Goal: Book appointment/travel/reservation

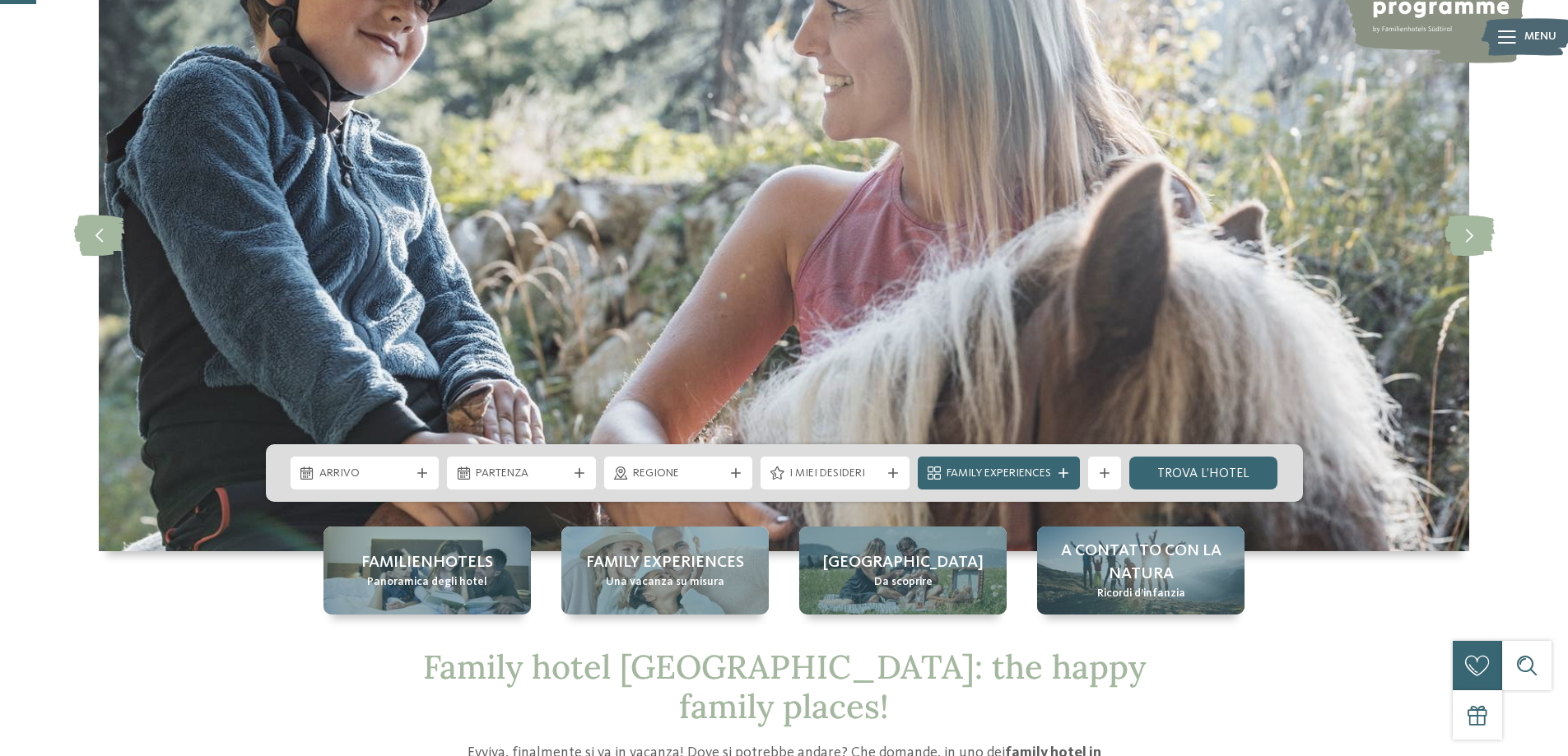
scroll to position [165, 0]
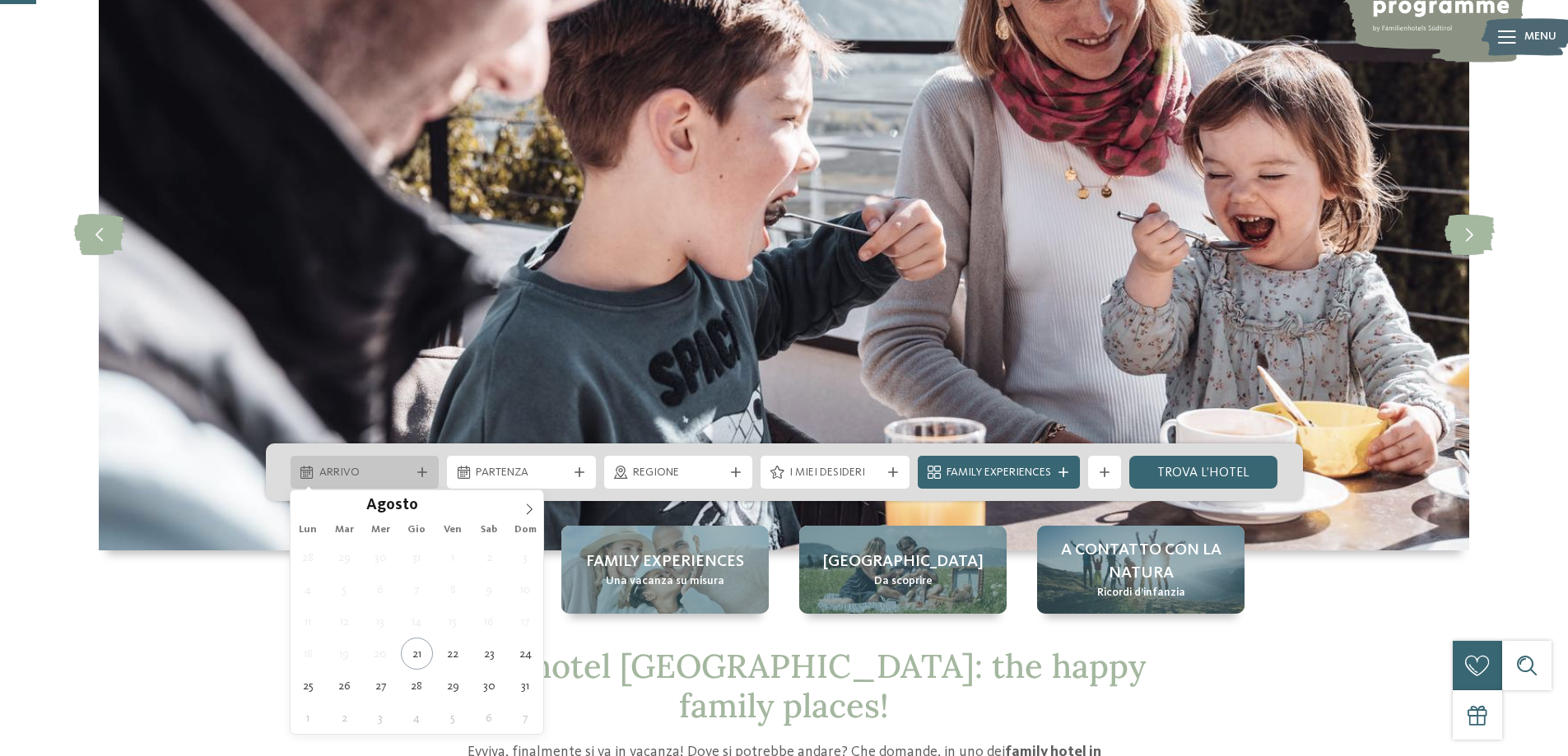
click at [420, 470] on icon at bounding box center [422, 472] width 10 height 10
click at [526, 508] on icon at bounding box center [529, 509] width 11 height 11
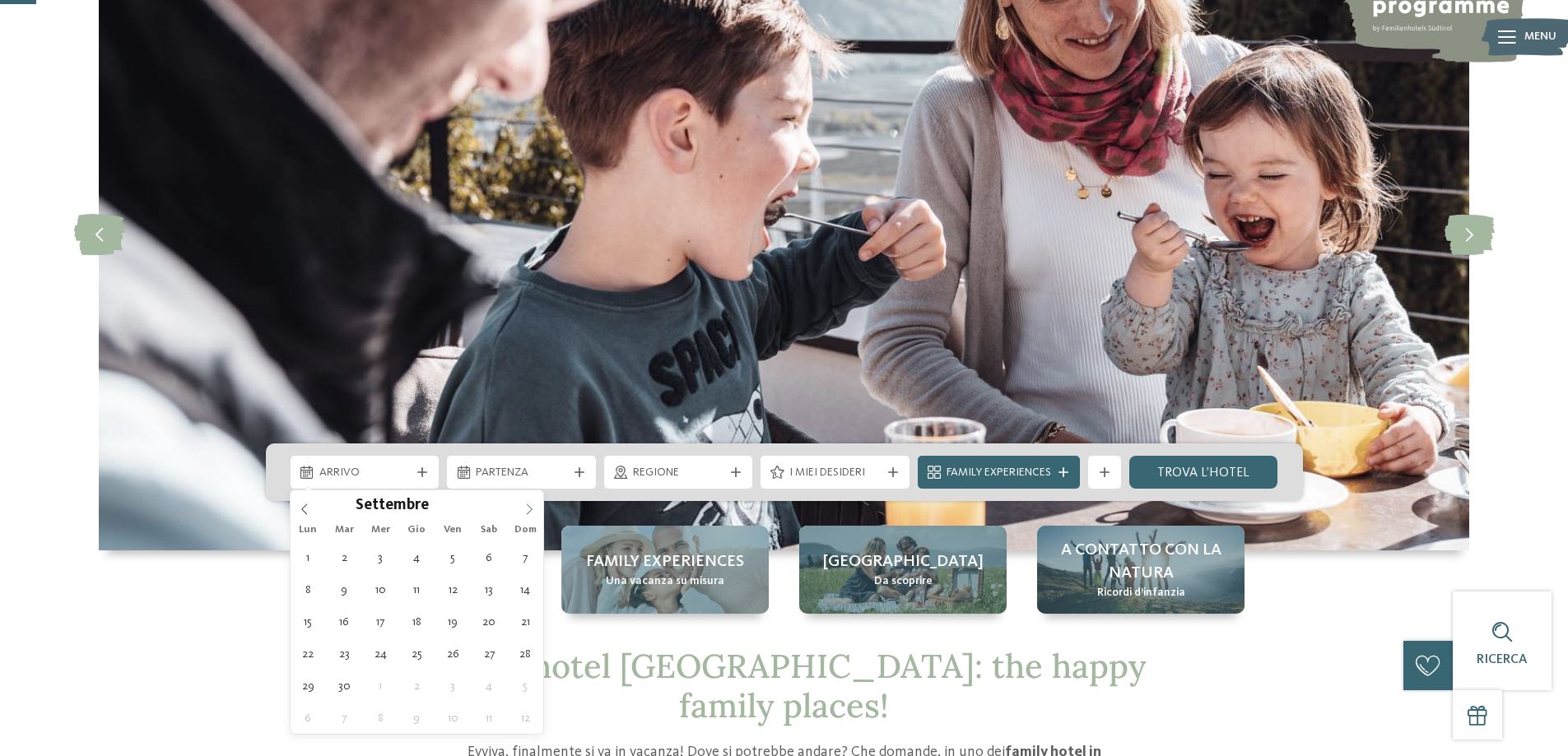
click at [526, 508] on icon at bounding box center [529, 509] width 11 height 11
type input "****"
click at [526, 508] on icon at bounding box center [529, 509] width 11 height 11
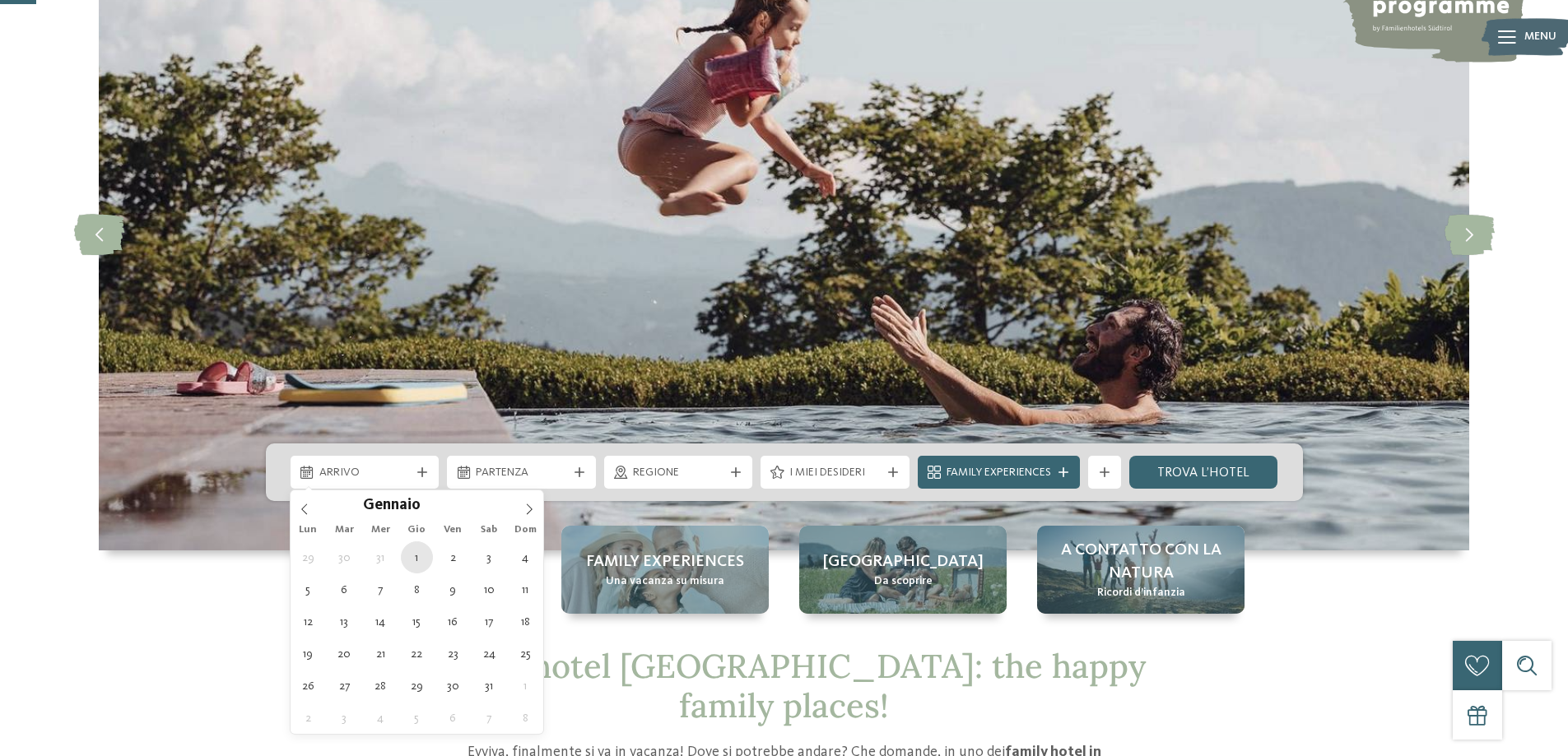
type div "[DATE]"
type input "****"
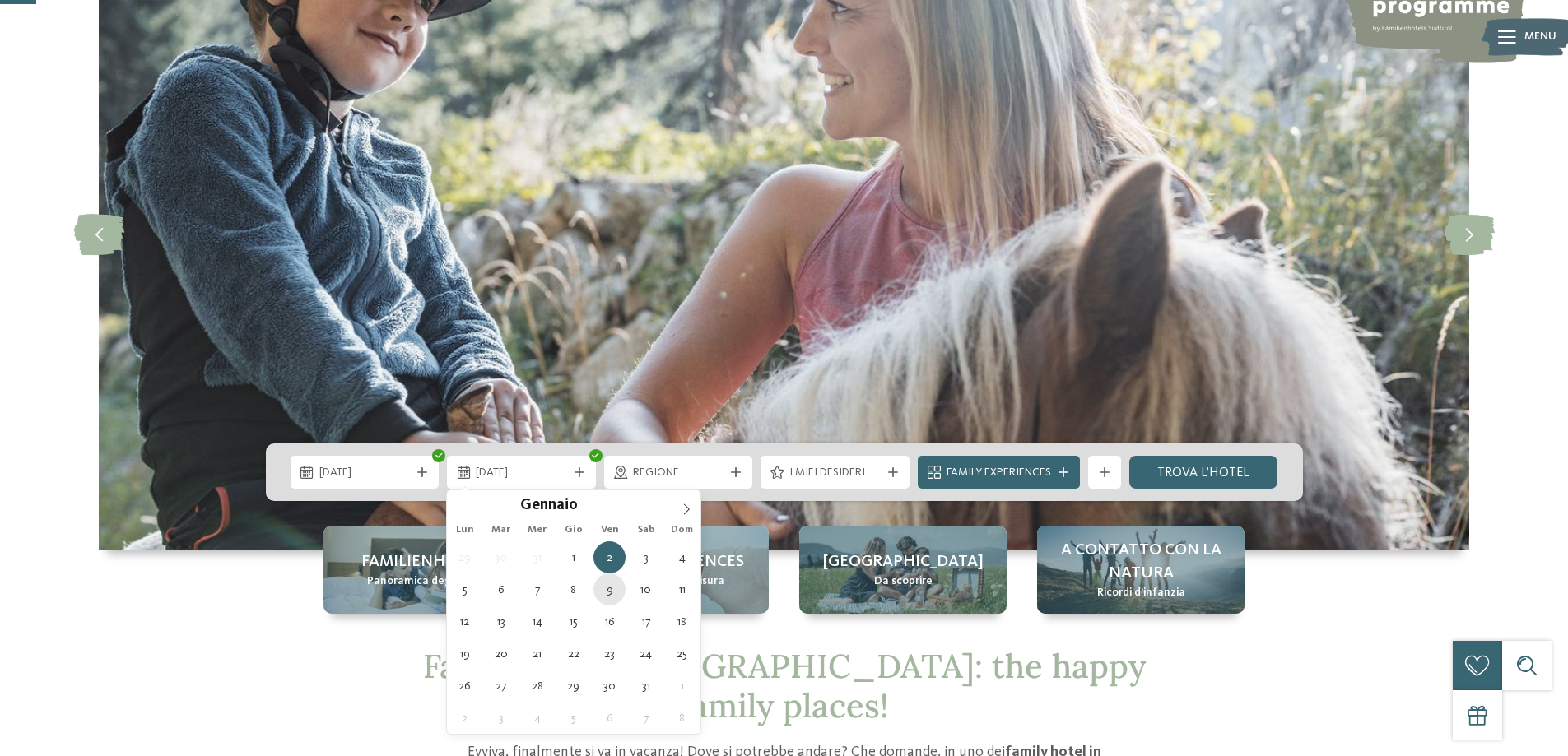
type div "[DATE]"
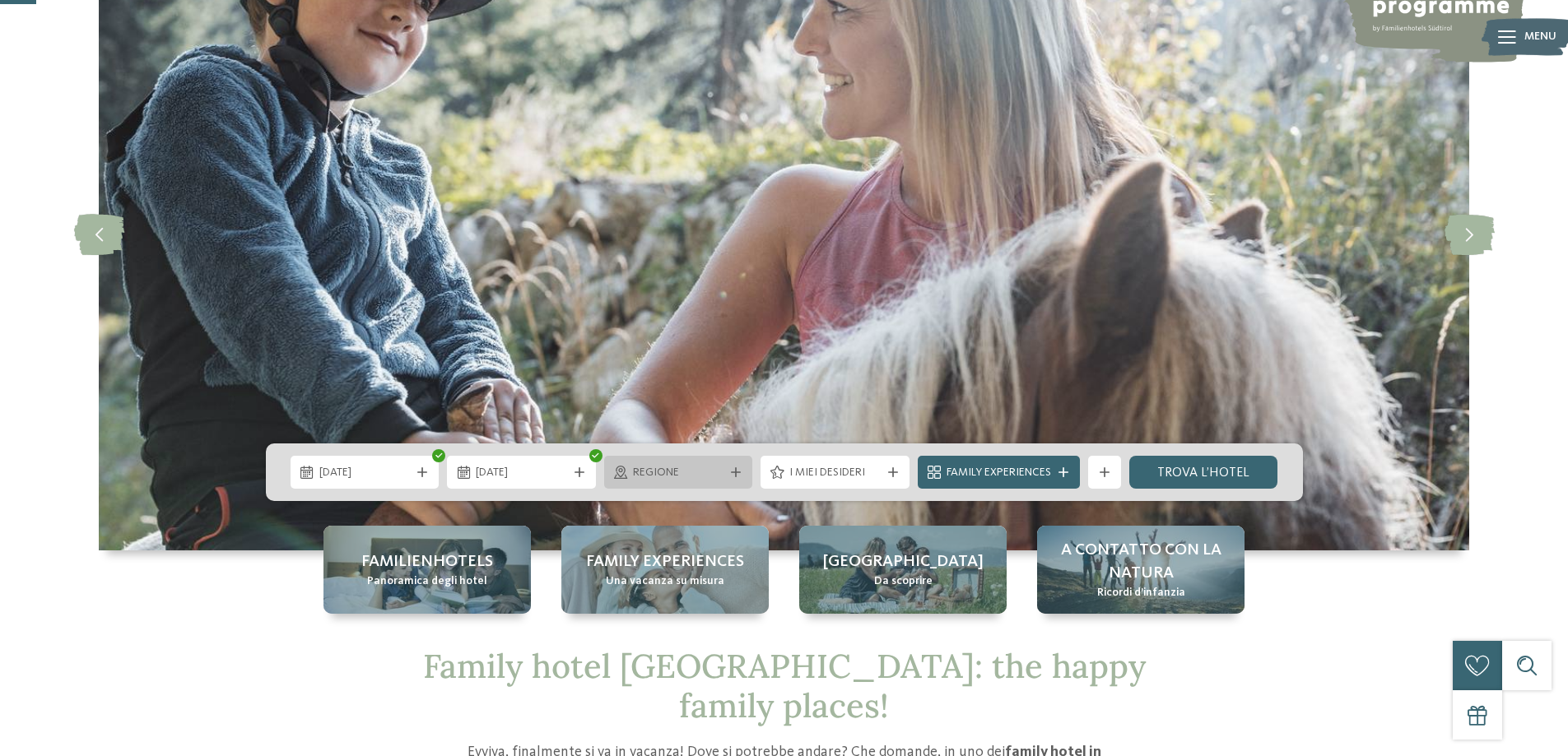
click at [731, 469] on icon at bounding box center [735, 472] width 10 height 10
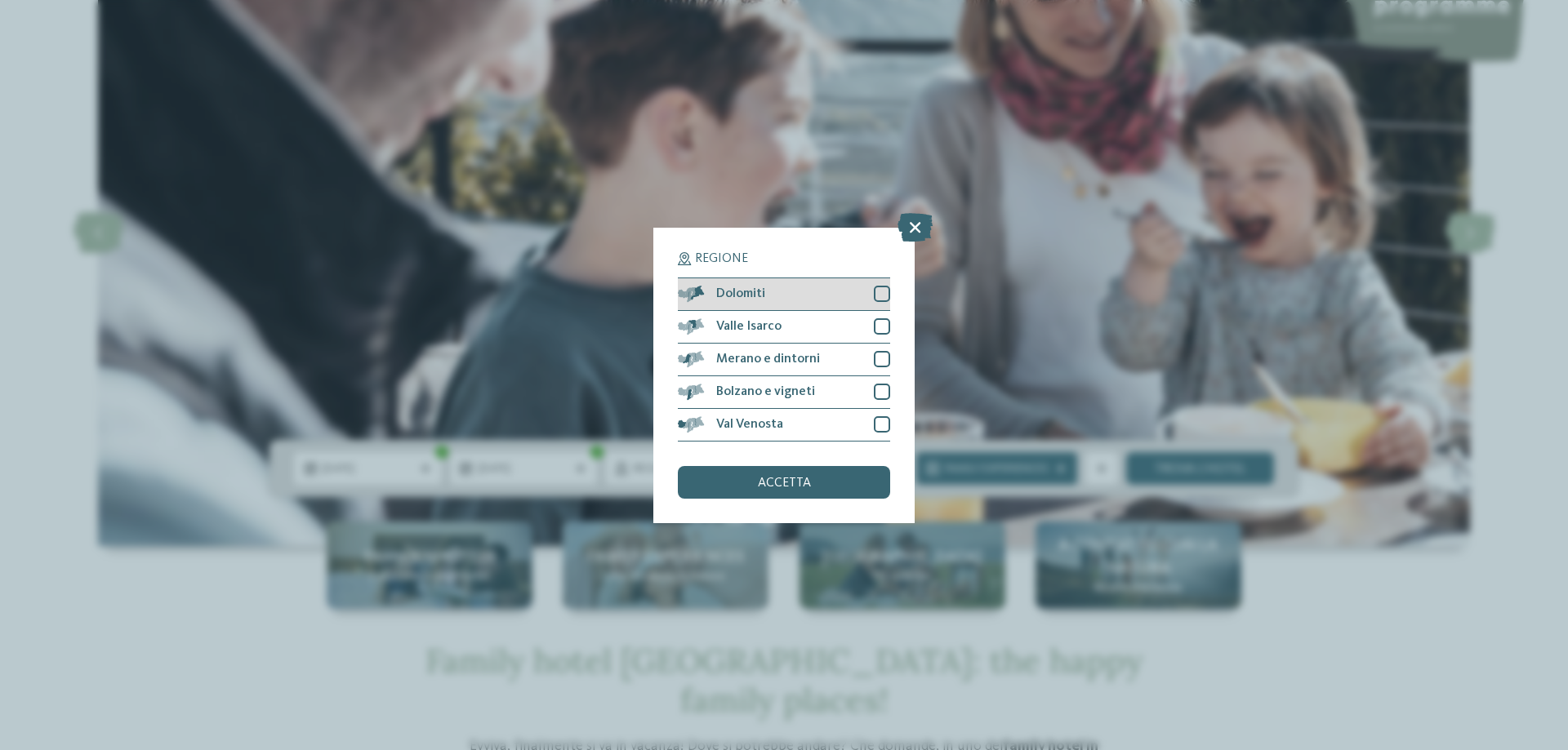
click at [884, 303] on div "Dolomiti" at bounding box center [784, 295] width 213 height 32
click at [884, 324] on div at bounding box center [882, 326] width 17 height 17
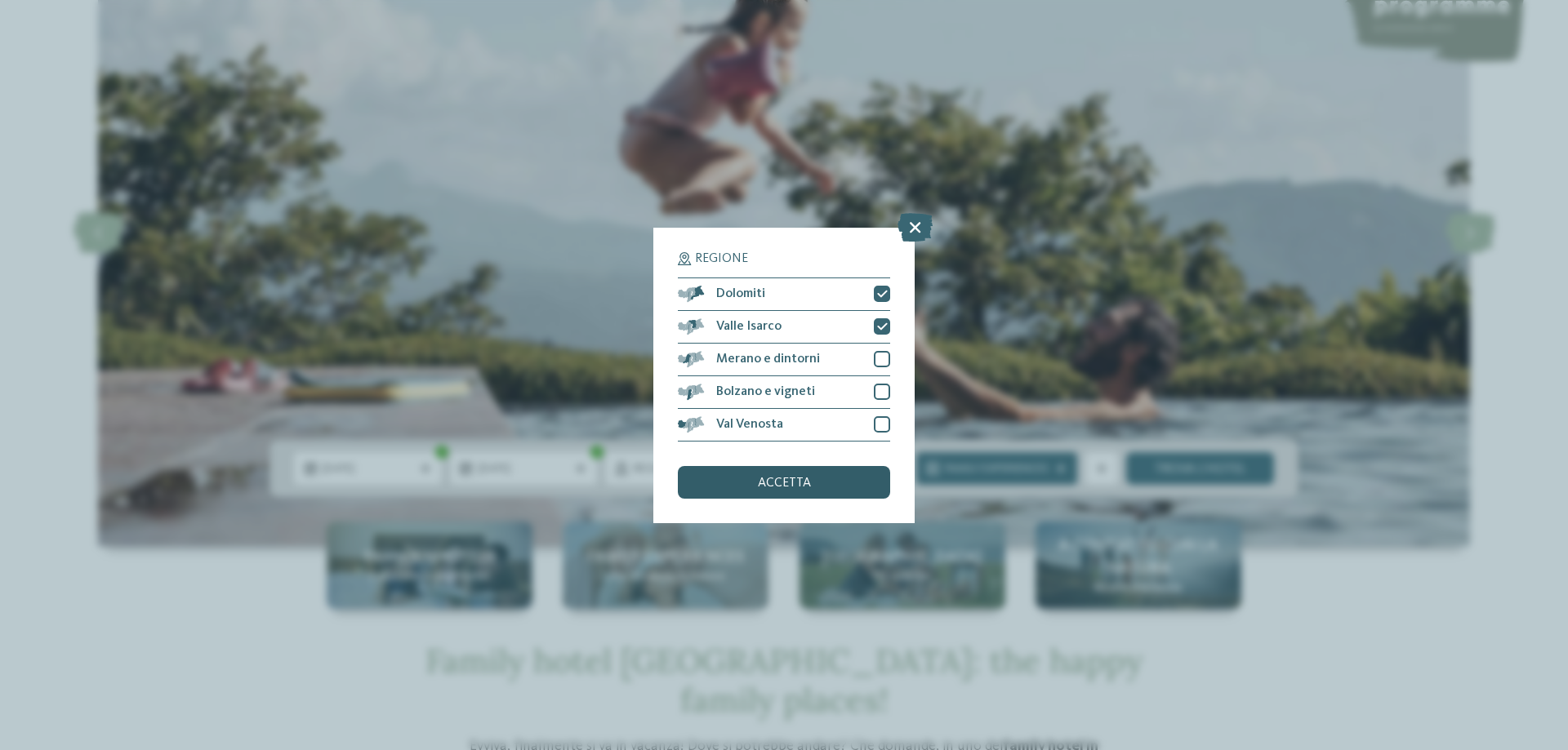
click at [831, 478] on div "accetta" at bounding box center [784, 482] width 213 height 32
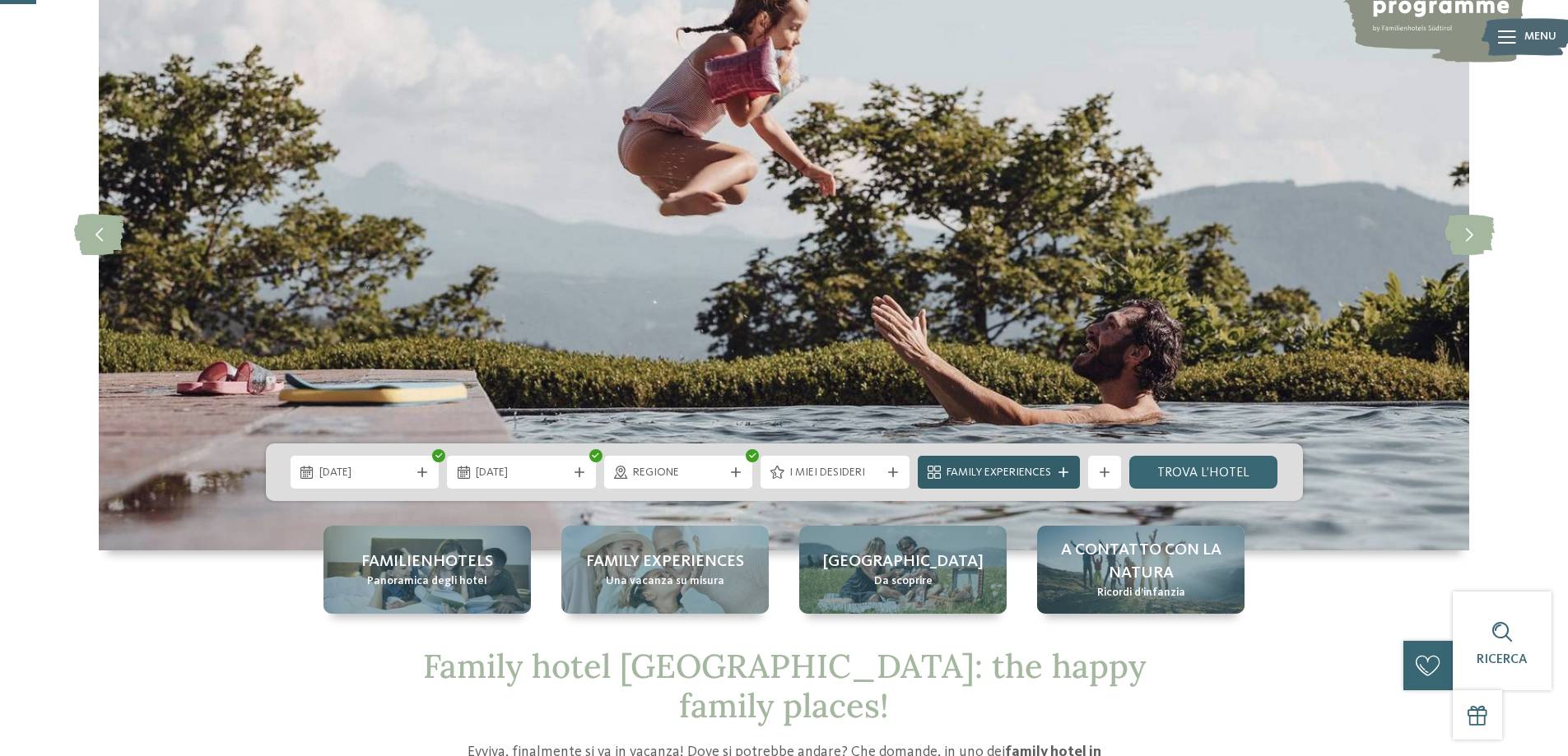
click at [1029, 472] on span "Family Experiences" at bounding box center [999, 473] width 105 height 17
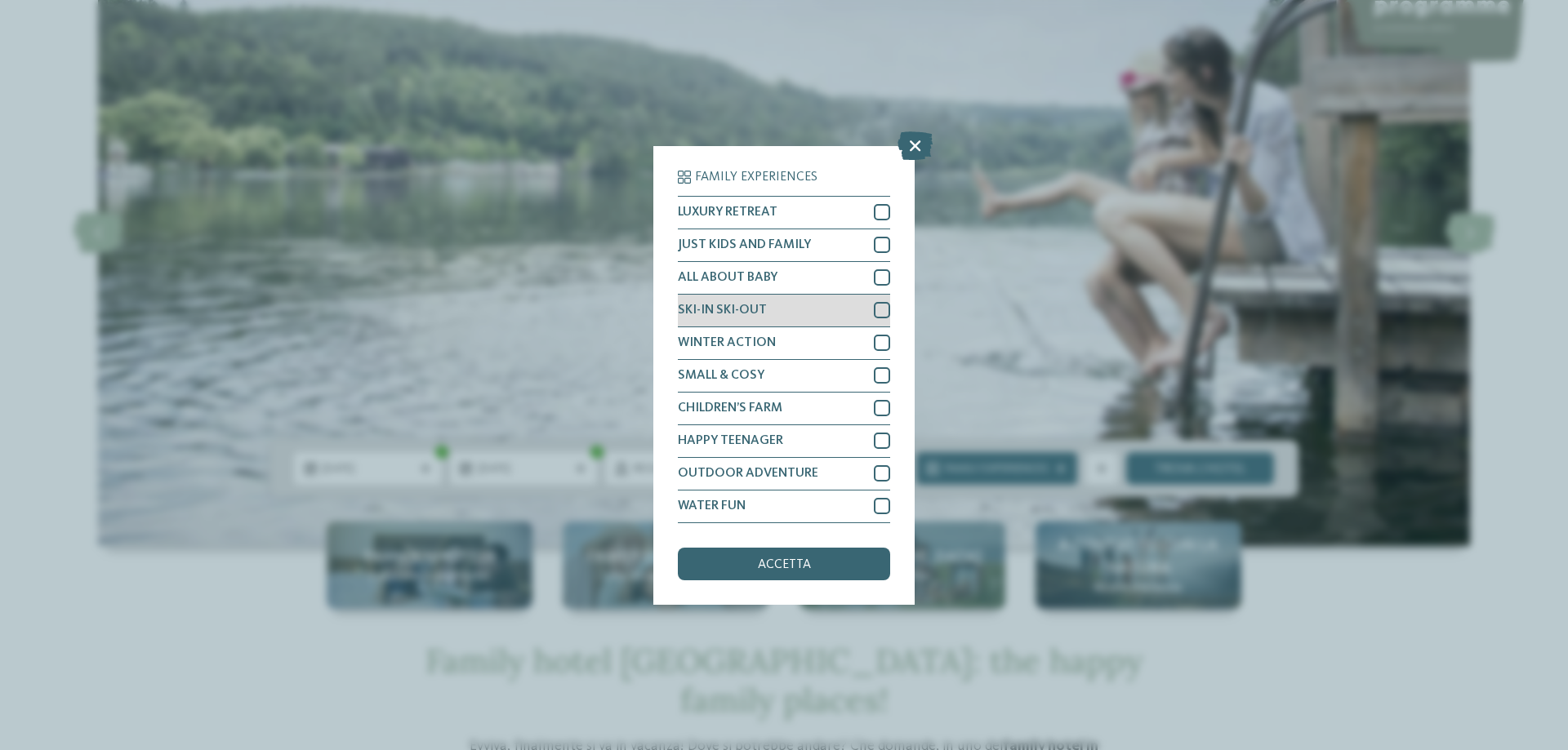
click at [879, 309] on div at bounding box center [882, 310] width 17 height 17
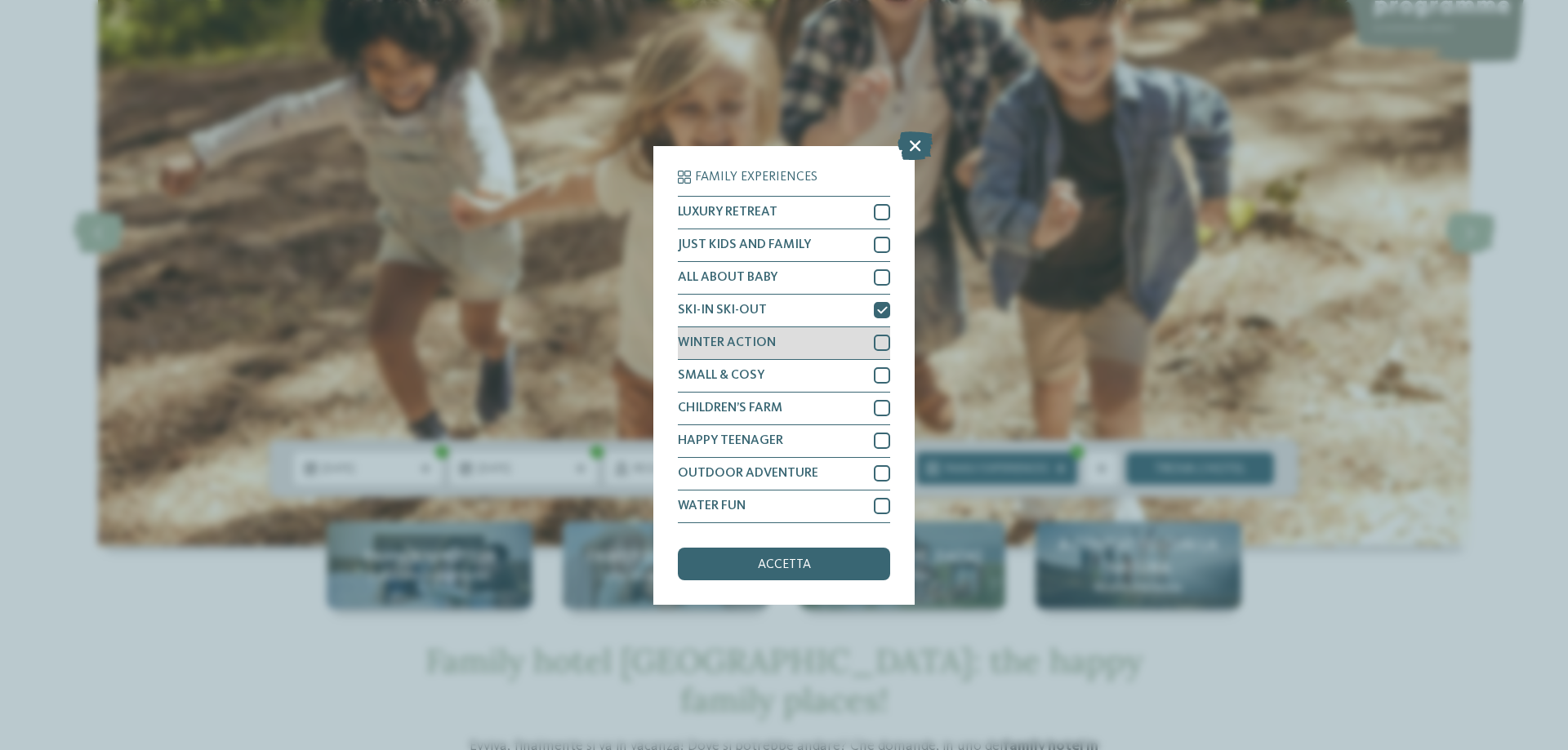
click at [886, 340] on div at bounding box center [882, 343] width 17 height 17
click at [886, 441] on div at bounding box center [882, 441] width 17 height 17
click at [801, 568] on span "accetta" at bounding box center [784, 565] width 53 height 13
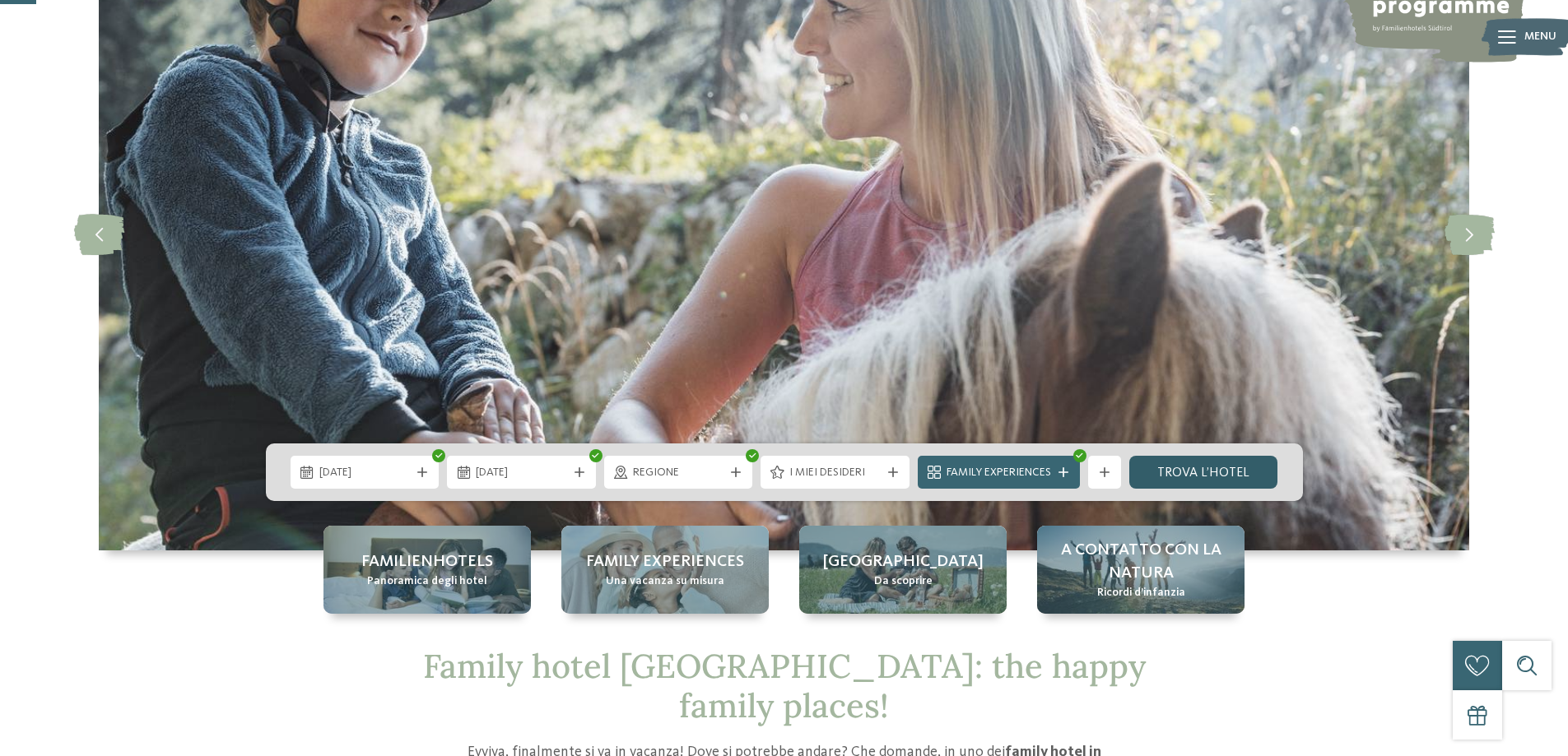
click at [1172, 472] on link "trova l’hotel" at bounding box center [1204, 471] width 149 height 33
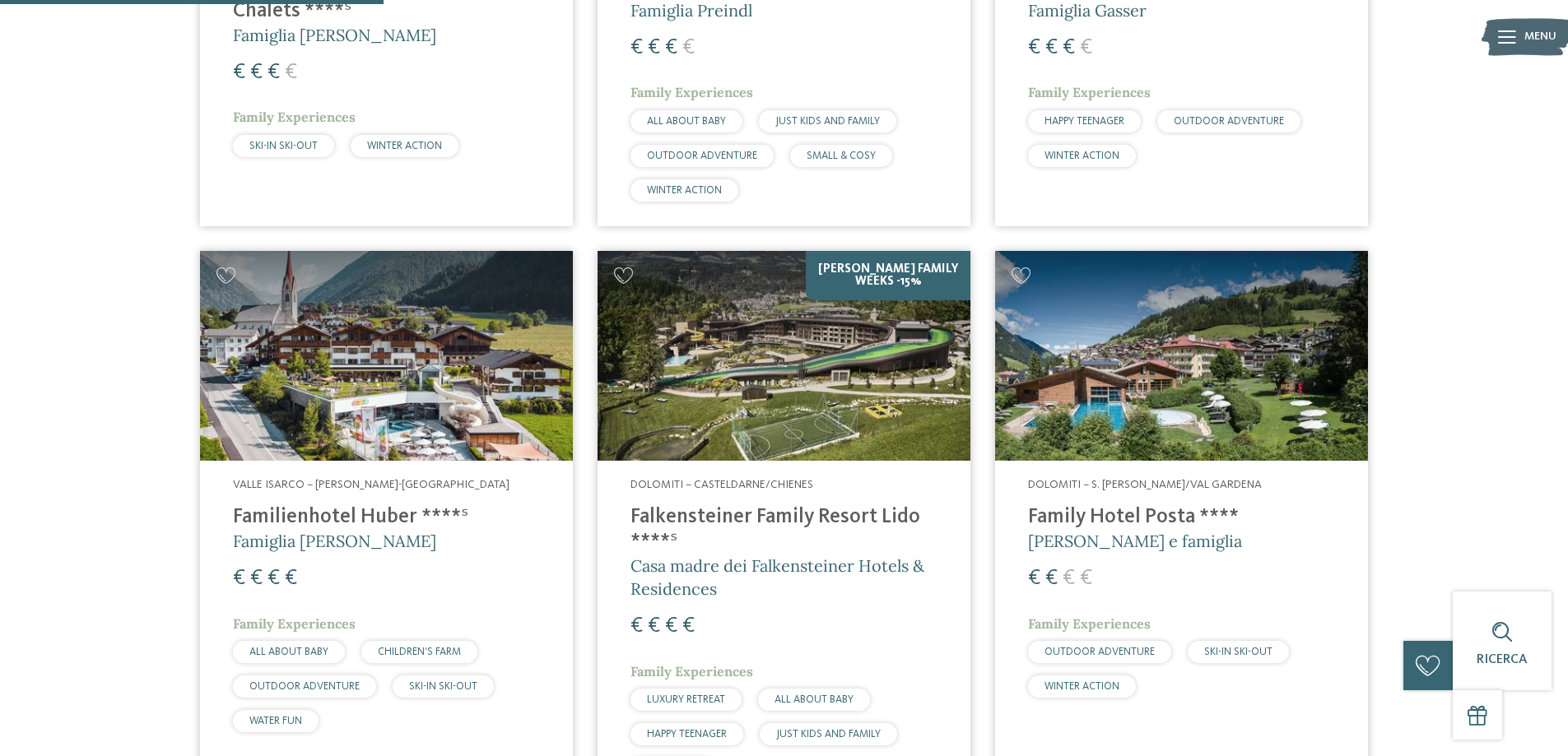
scroll to position [952, 0]
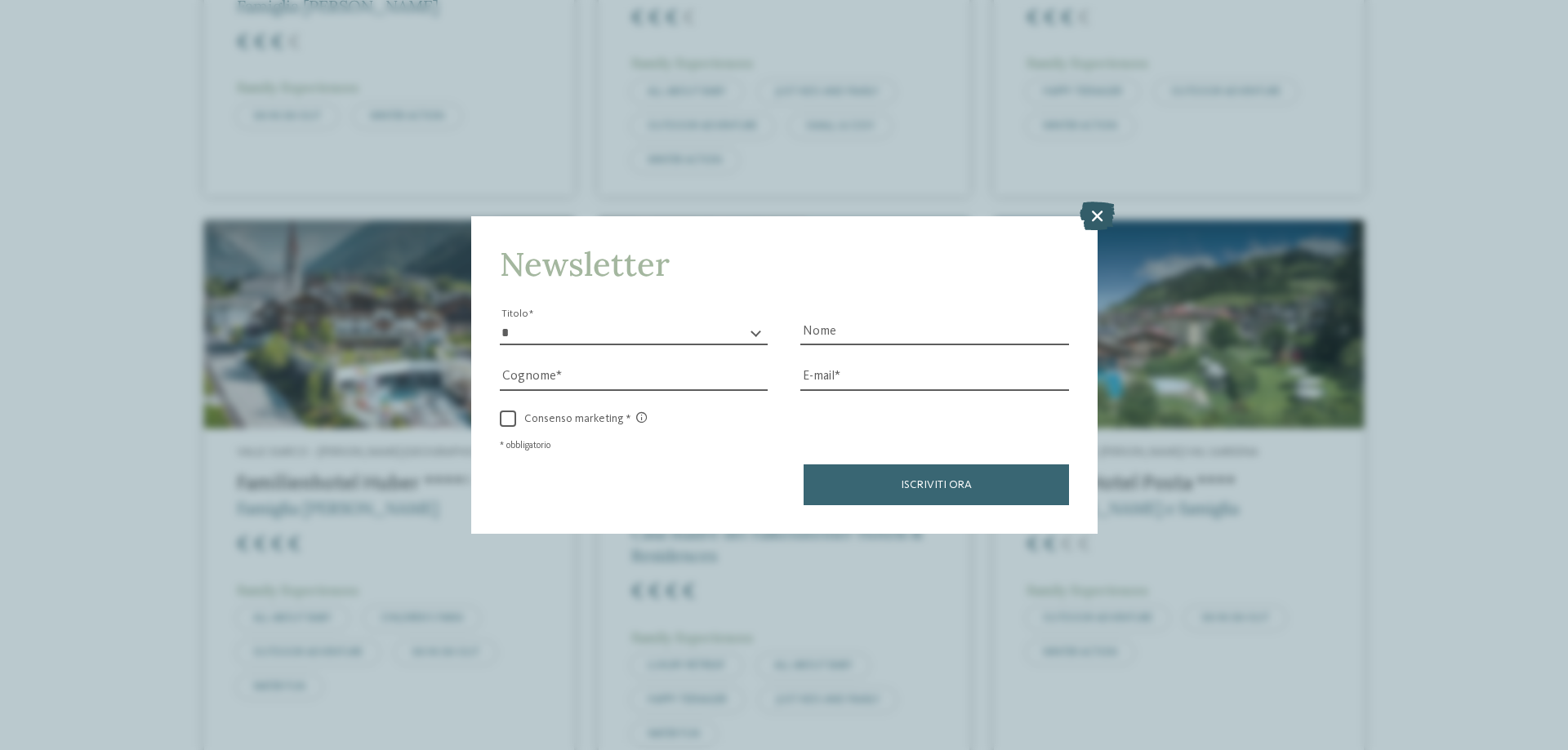
click at [1099, 209] on icon at bounding box center [1098, 216] width 35 height 29
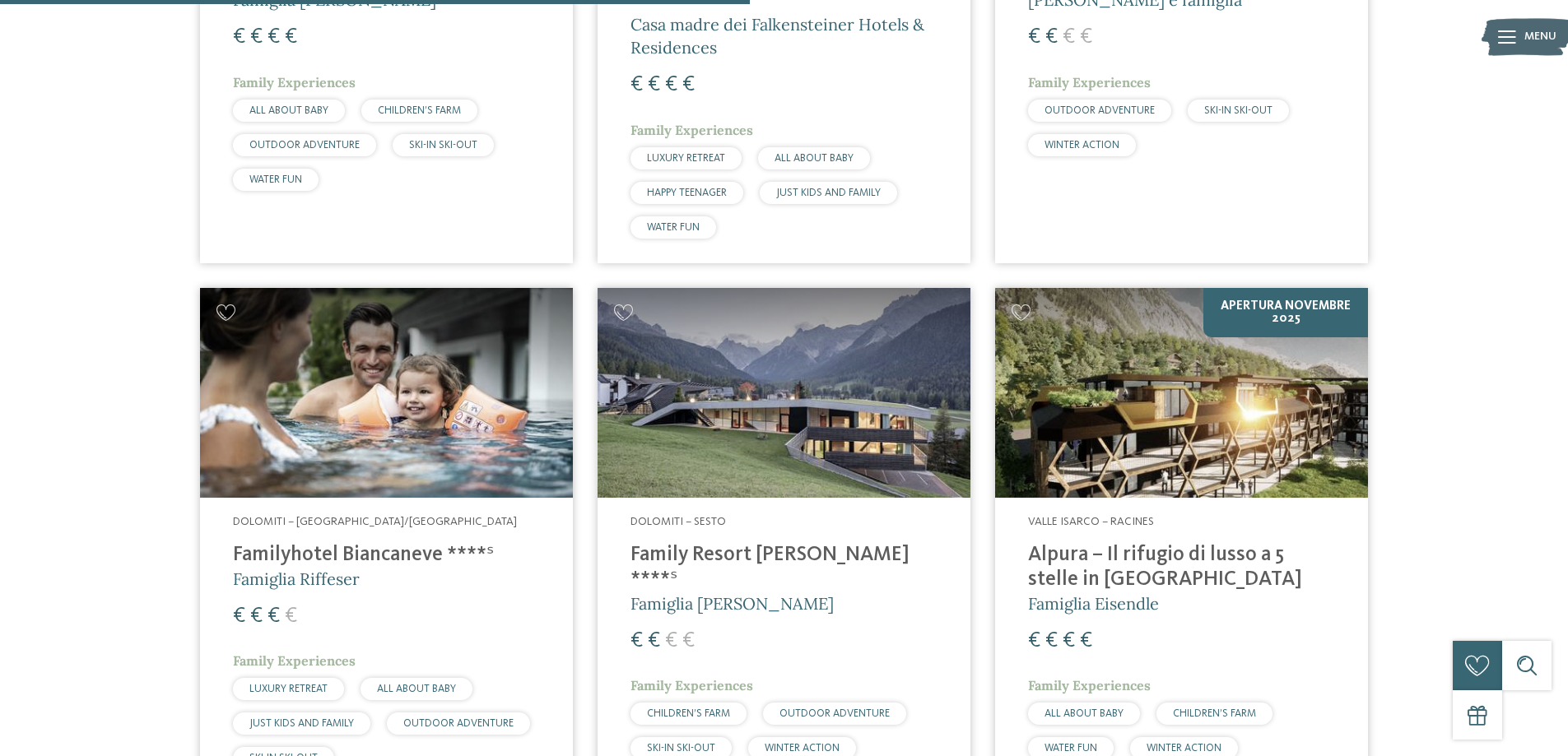
scroll to position [1445, 0]
